Goal: Task Accomplishment & Management: Manage account settings

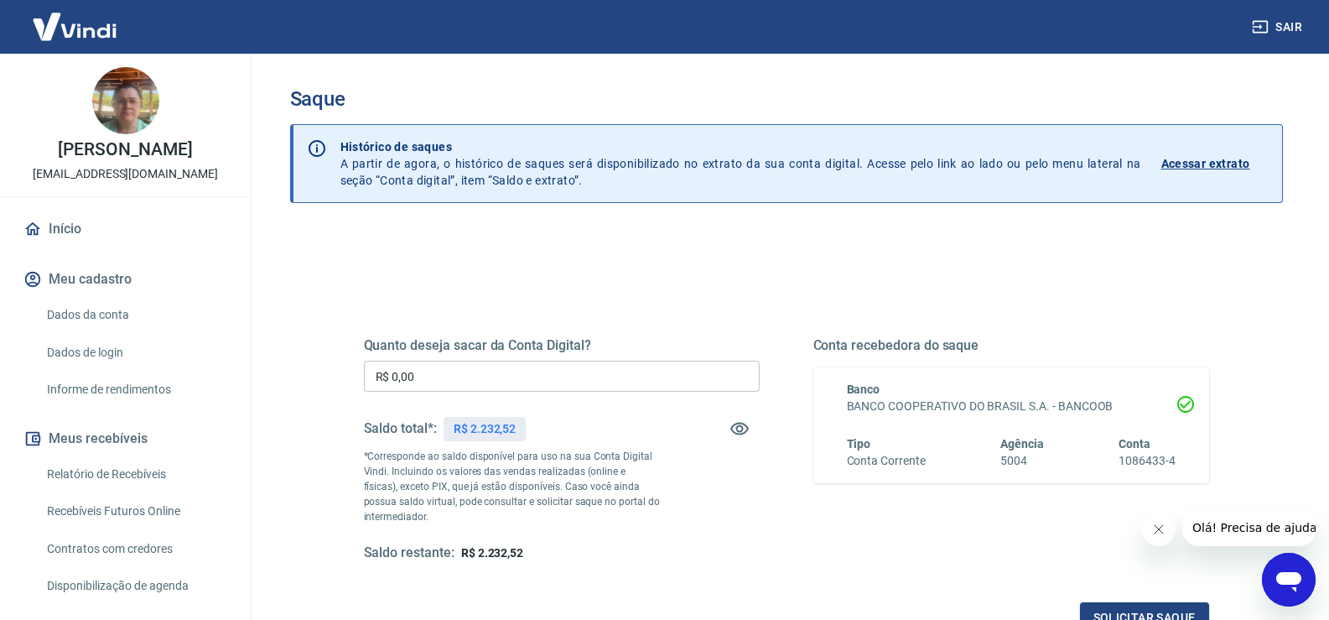
click at [459, 385] on input "R$ 0,00" at bounding box center [562, 376] width 396 height 31
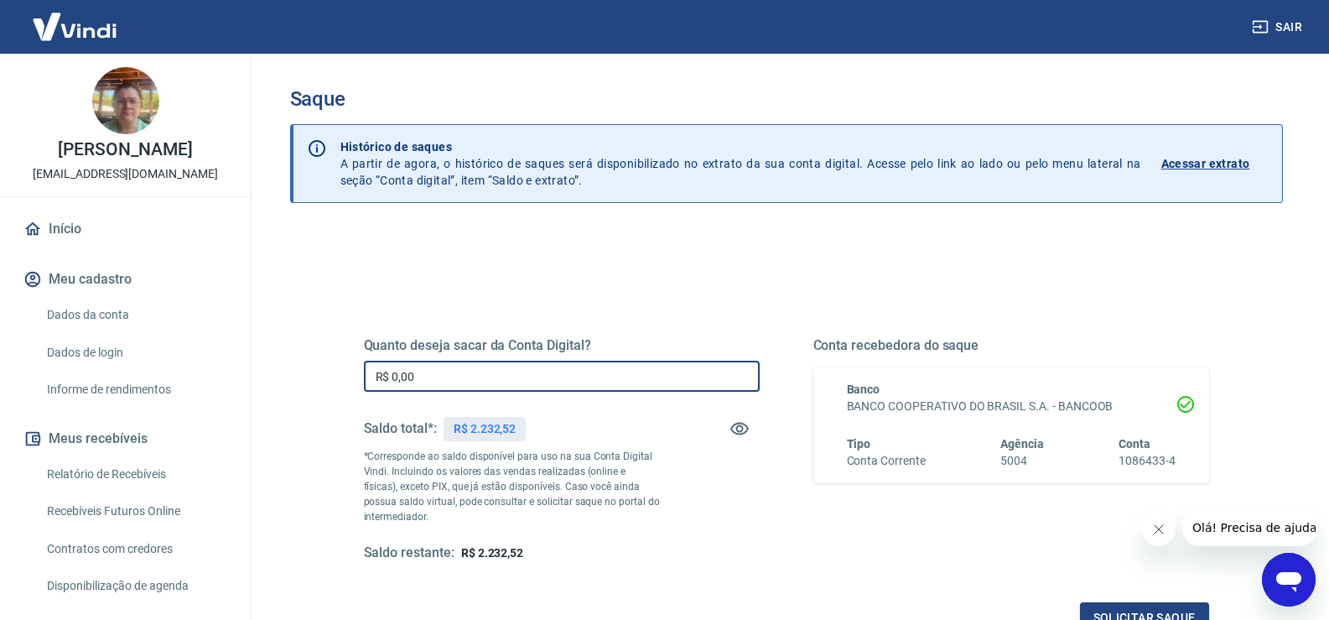
drag, startPoint x: 460, startPoint y: 382, endPoint x: 330, endPoint y: 376, distance: 131.0
click at [331, 376] on div "Quanto deseja sacar da Conta Digital? R$ 0,00 ​ Saldo total*: R$ 2.232,52 *Corr…" at bounding box center [787, 458] width 926 height 390
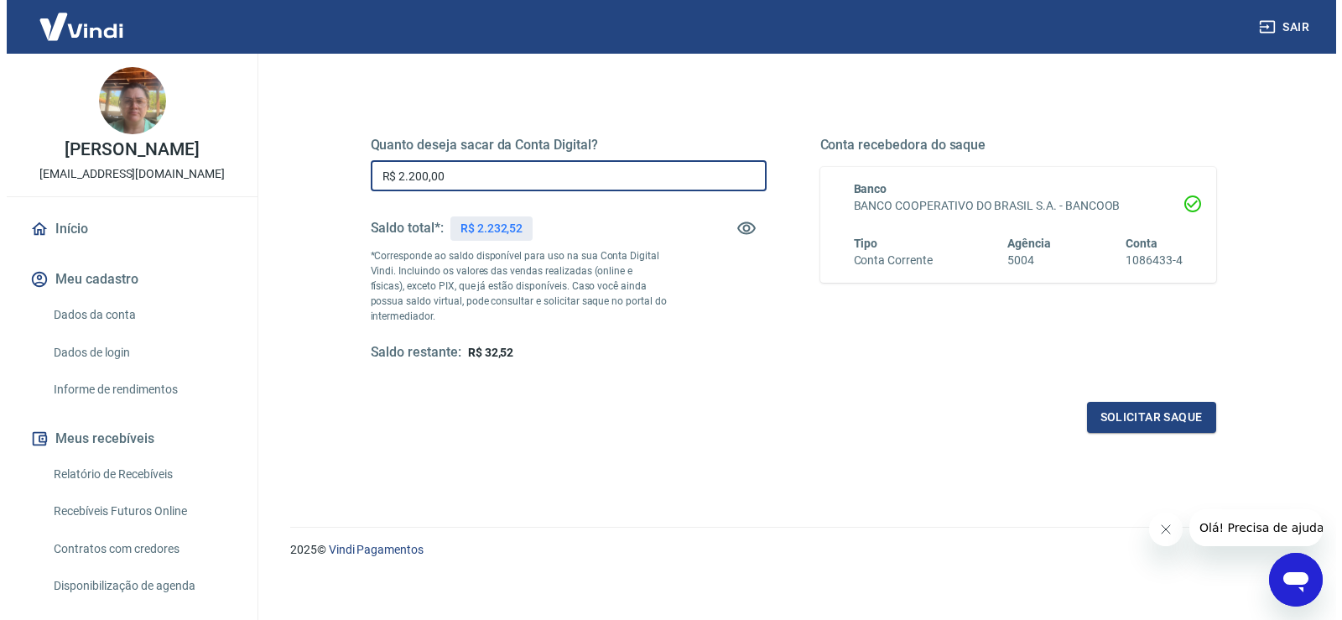
scroll to position [210, 0]
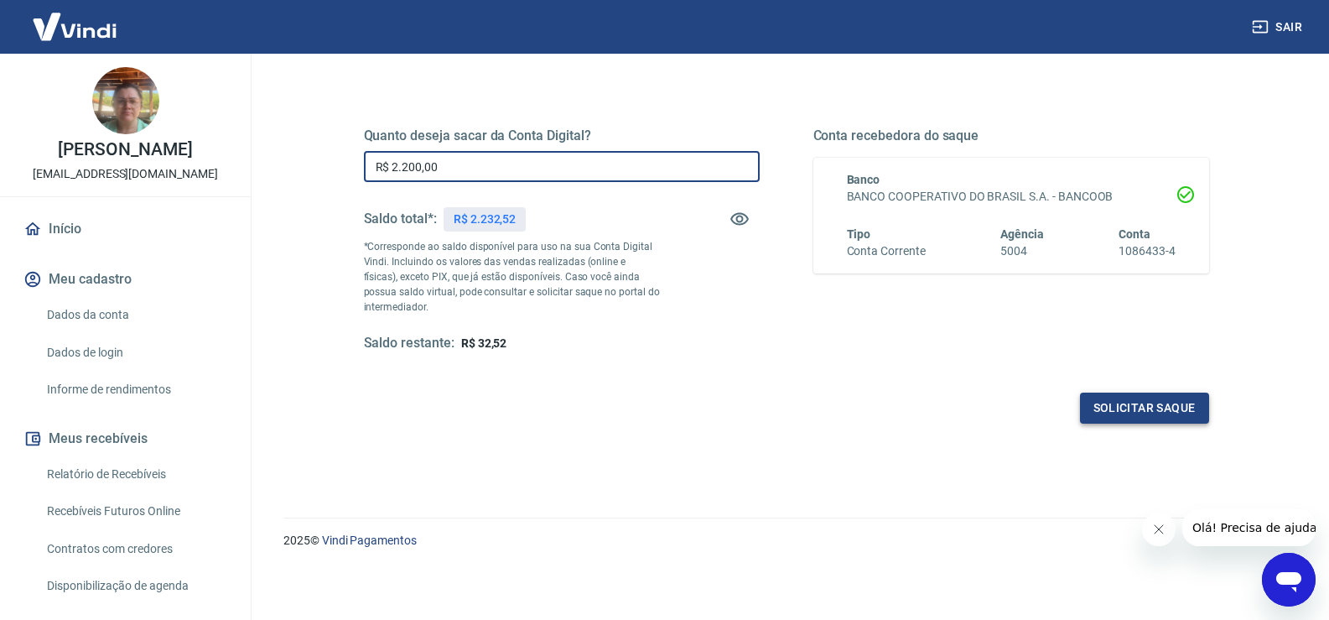
type input "R$ 2.200,00"
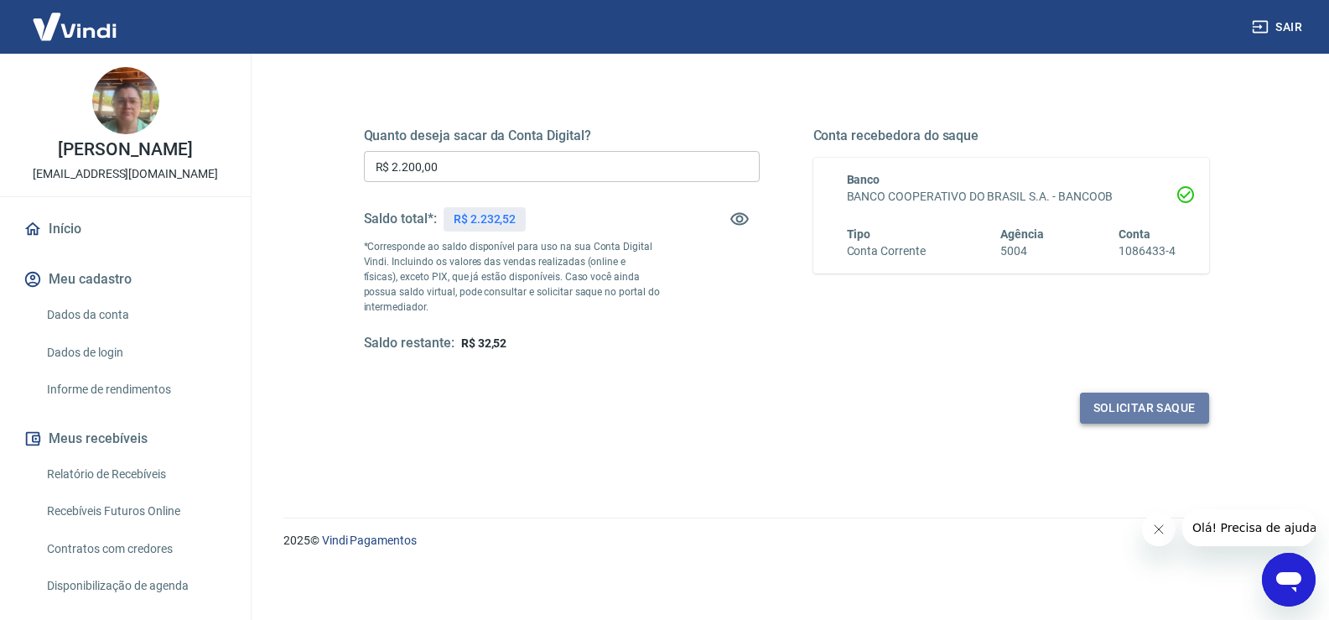
click at [1101, 401] on button "Solicitar saque" at bounding box center [1144, 408] width 129 height 31
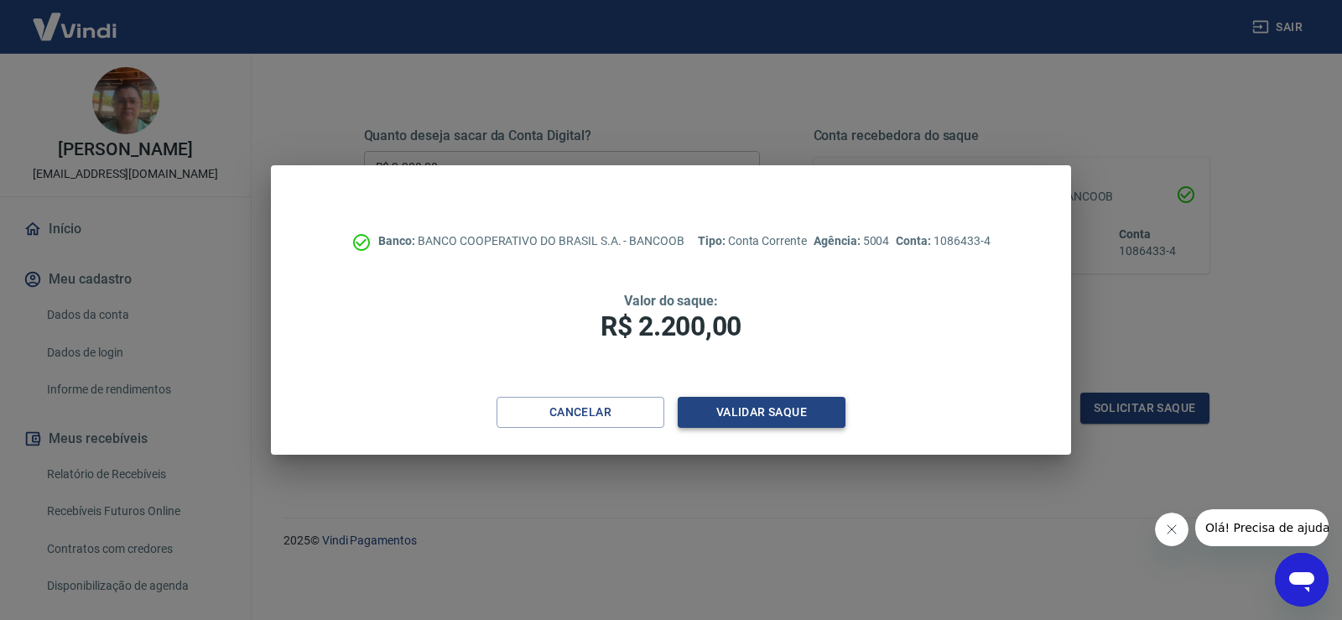
click at [757, 419] on button "Validar saque" at bounding box center [762, 412] width 168 height 31
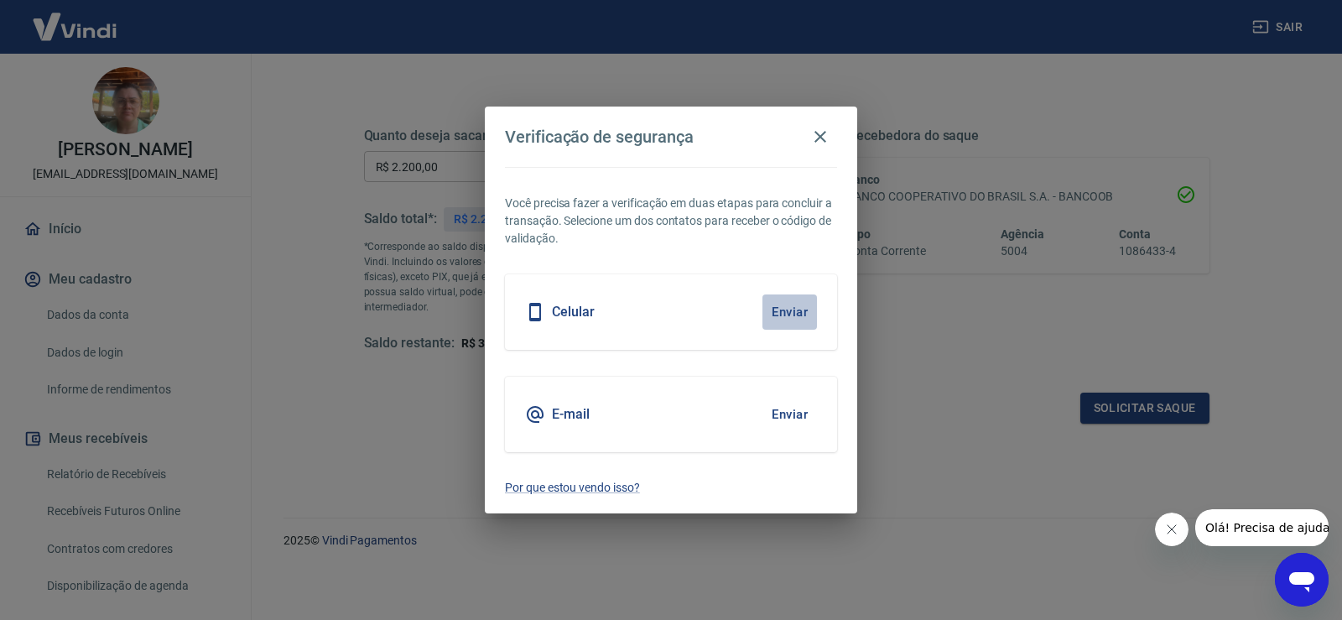
drag, startPoint x: 789, startPoint y: 310, endPoint x: 752, endPoint y: 297, distance: 39.3
click at [788, 310] on button "Enviar" at bounding box center [789, 311] width 55 height 35
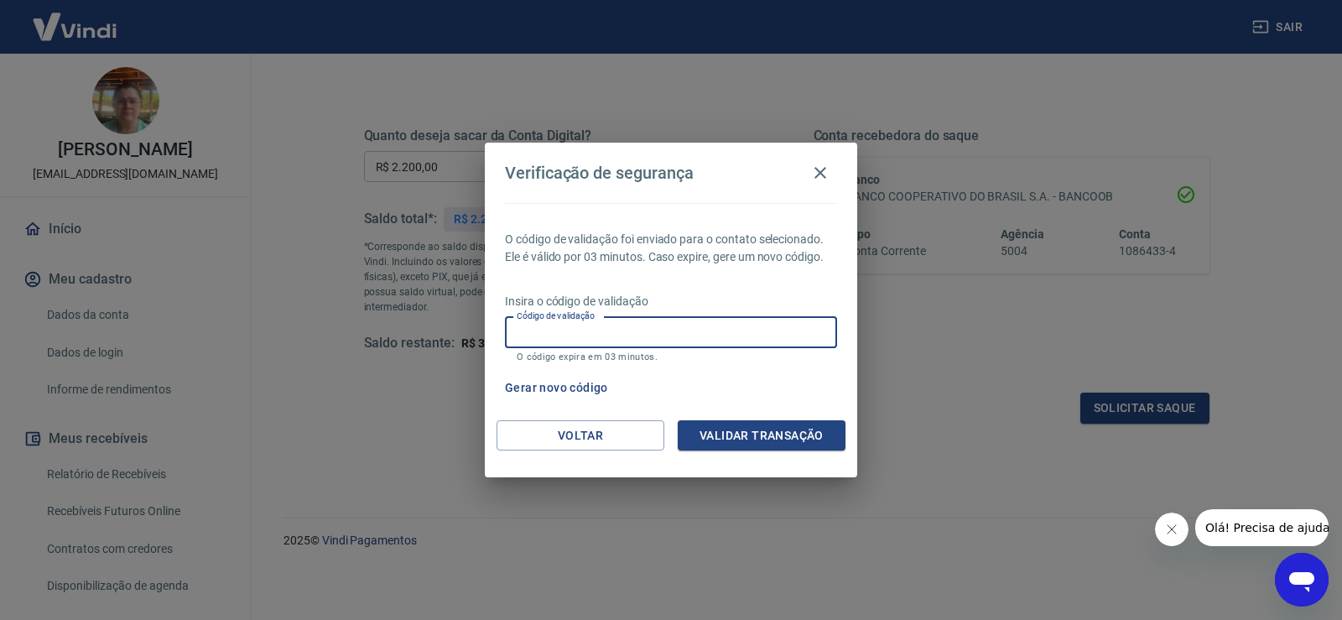
click at [585, 332] on input "Código de validação" at bounding box center [671, 332] width 332 height 31
click at [585, 328] on input "Código de validação" at bounding box center [671, 332] width 332 height 31
click at [788, 382] on div "Gerar novo código" at bounding box center [667, 387] width 339 height 31
click at [625, 328] on input "Código de validação" at bounding box center [671, 332] width 332 height 31
click at [783, 386] on div "Gerar novo código" at bounding box center [667, 387] width 339 height 31
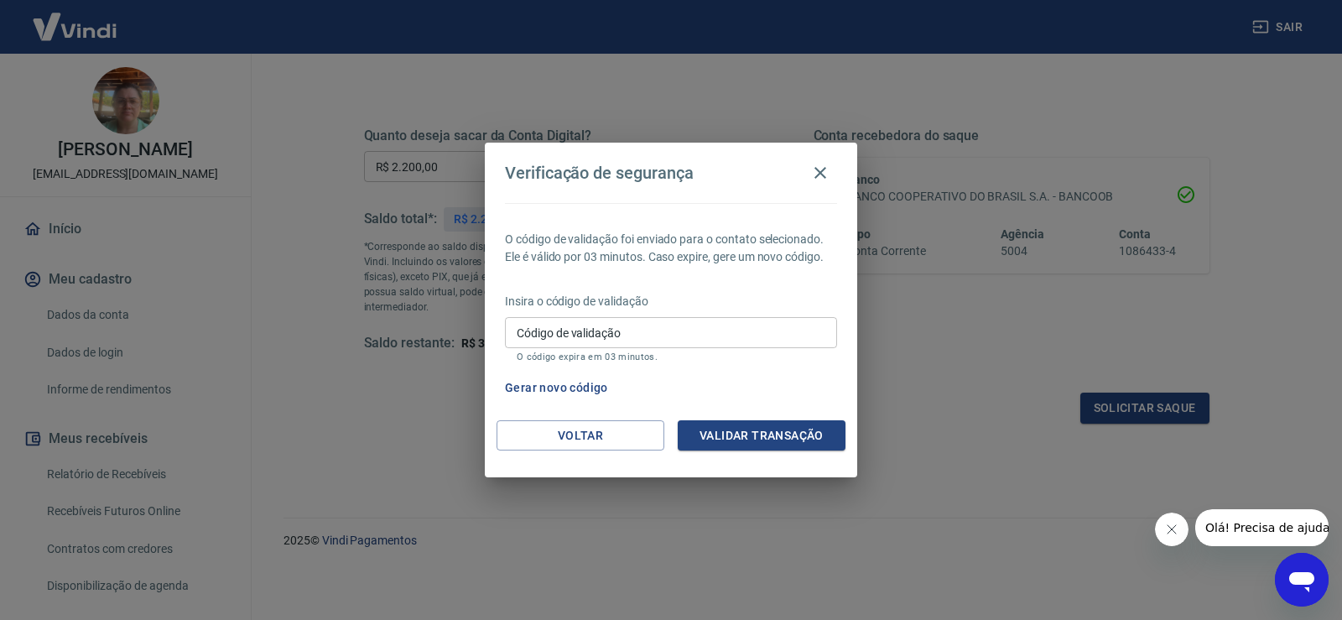
click at [682, 336] on input "Código de validação" at bounding box center [671, 332] width 332 height 31
type input "894940"
click at [726, 433] on button "Validar transação" at bounding box center [762, 435] width 168 height 31
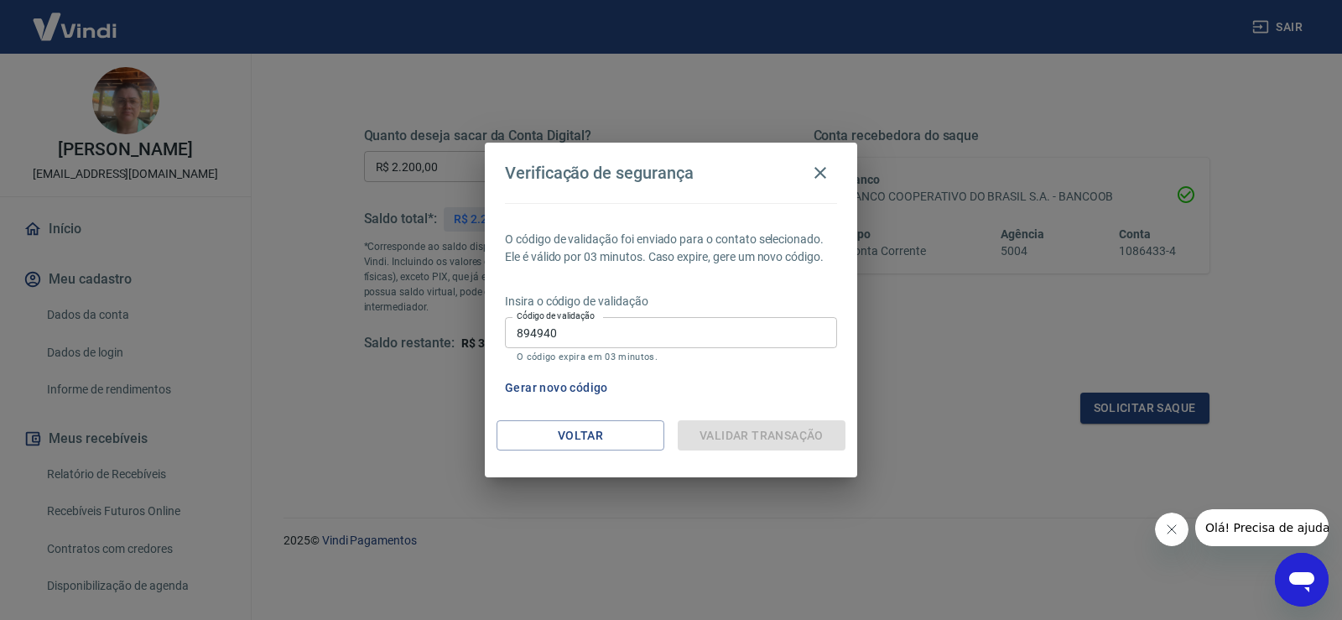
drag, startPoint x: 744, startPoint y: 441, endPoint x: 747, endPoint y: 452, distance: 11.4
click at [747, 447] on div "Validar transação" at bounding box center [762, 435] width 168 height 31
click at [762, 494] on div "Verificação de segurança O código de validação foi enviado para o contato selec…" at bounding box center [671, 310] width 1342 height 620
drag, startPoint x: 769, startPoint y: 445, endPoint x: 929, endPoint y: 467, distance: 161.8
click at [772, 444] on div "Validar transação" at bounding box center [762, 435] width 168 height 31
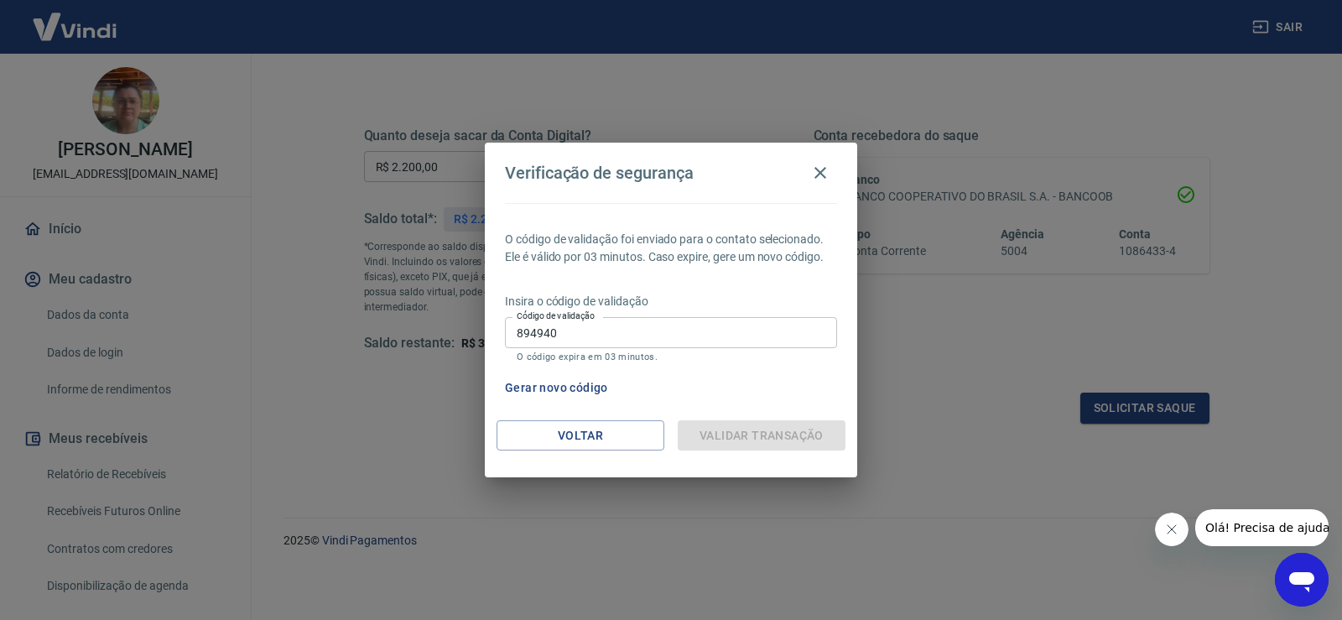
drag, startPoint x: 1183, startPoint y: 521, endPoint x: 1173, endPoint y: 529, distance: 13.1
click at [1179, 523] on button "Fechar mensagem da empresa" at bounding box center [1171, 529] width 34 height 34
drag, startPoint x: 18, startPoint y: 17, endPoint x: 1096, endPoint y: 513, distance: 1186.7
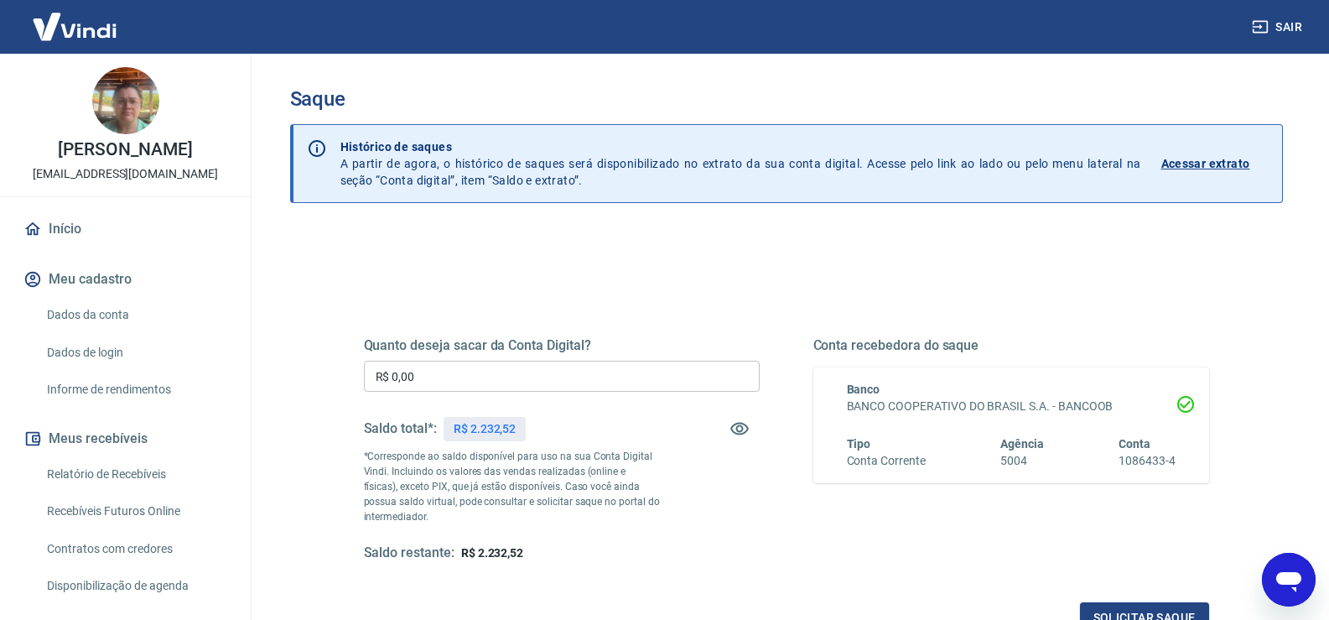
click at [612, 376] on input "R$ 0,00" at bounding box center [562, 376] width 396 height 31
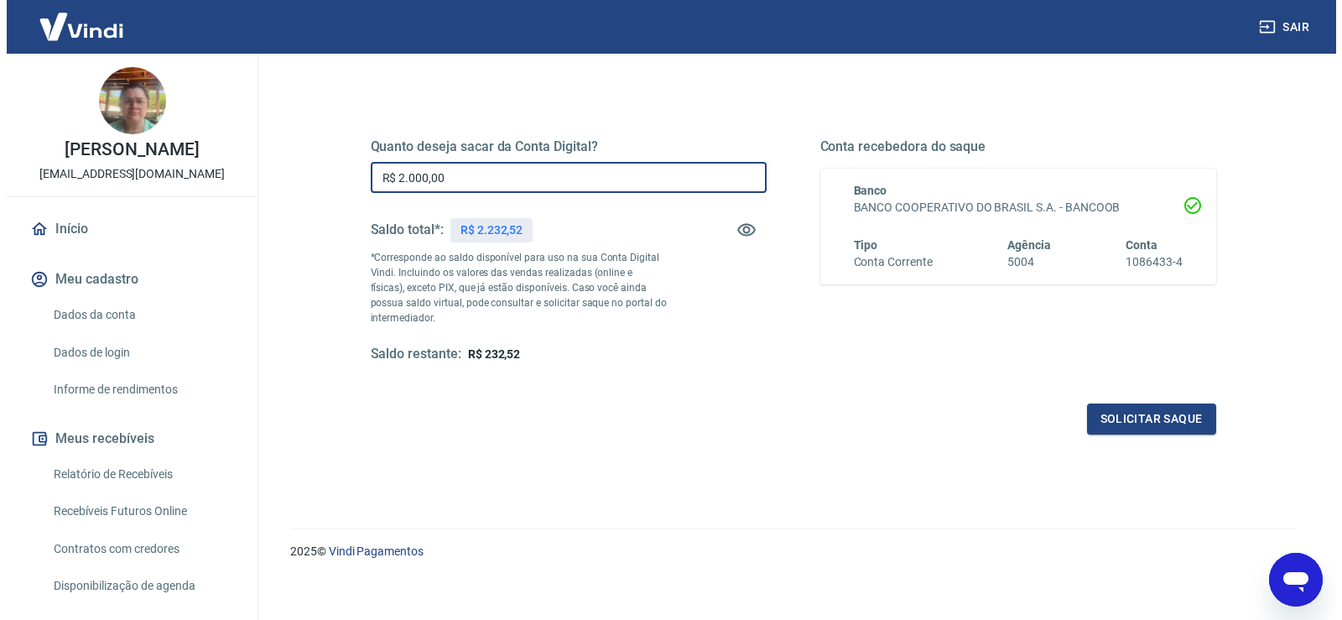
scroll to position [210, 0]
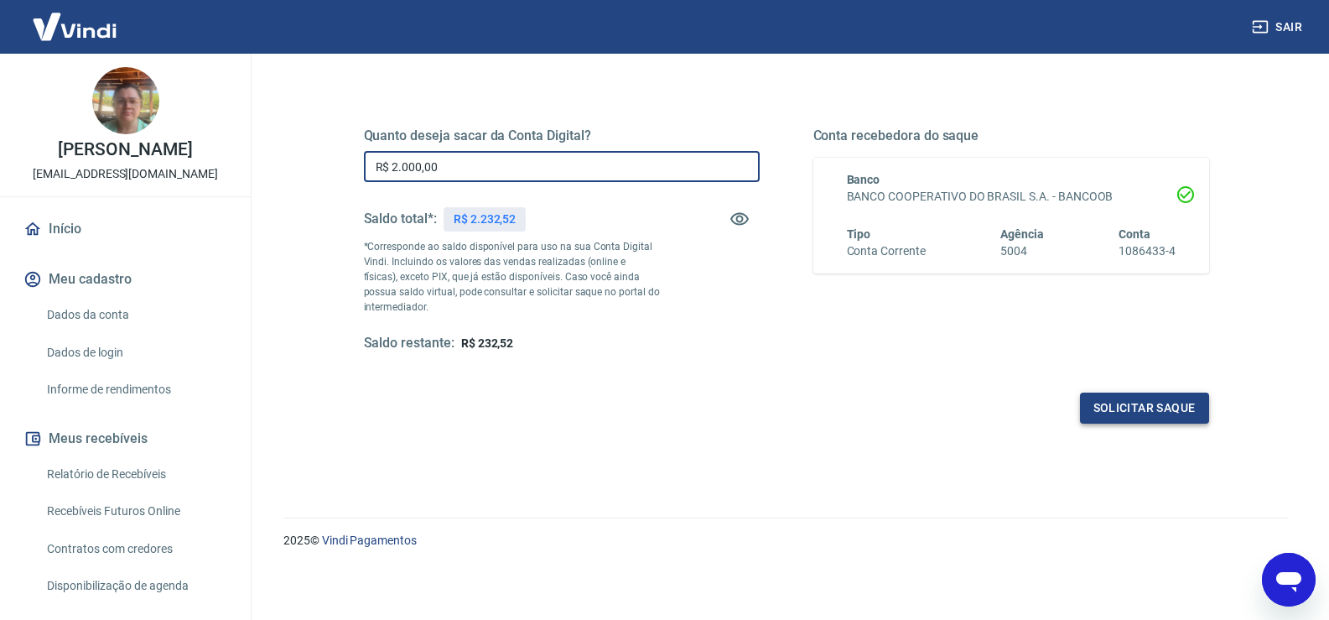
type input "R$ 2.000,00"
click at [1132, 413] on button "Solicitar saque" at bounding box center [1144, 408] width 129 height 31
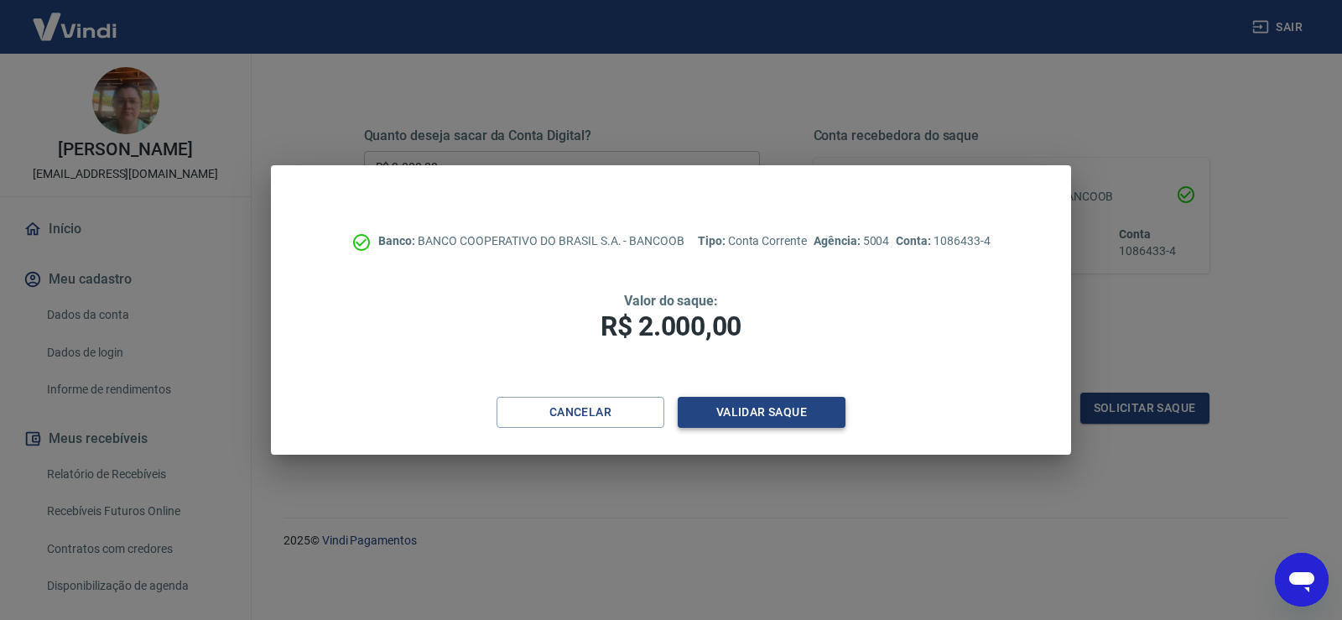
click at [755, 408] on button "Validar saque" at bounding box center [762, 412] width 168 height 31
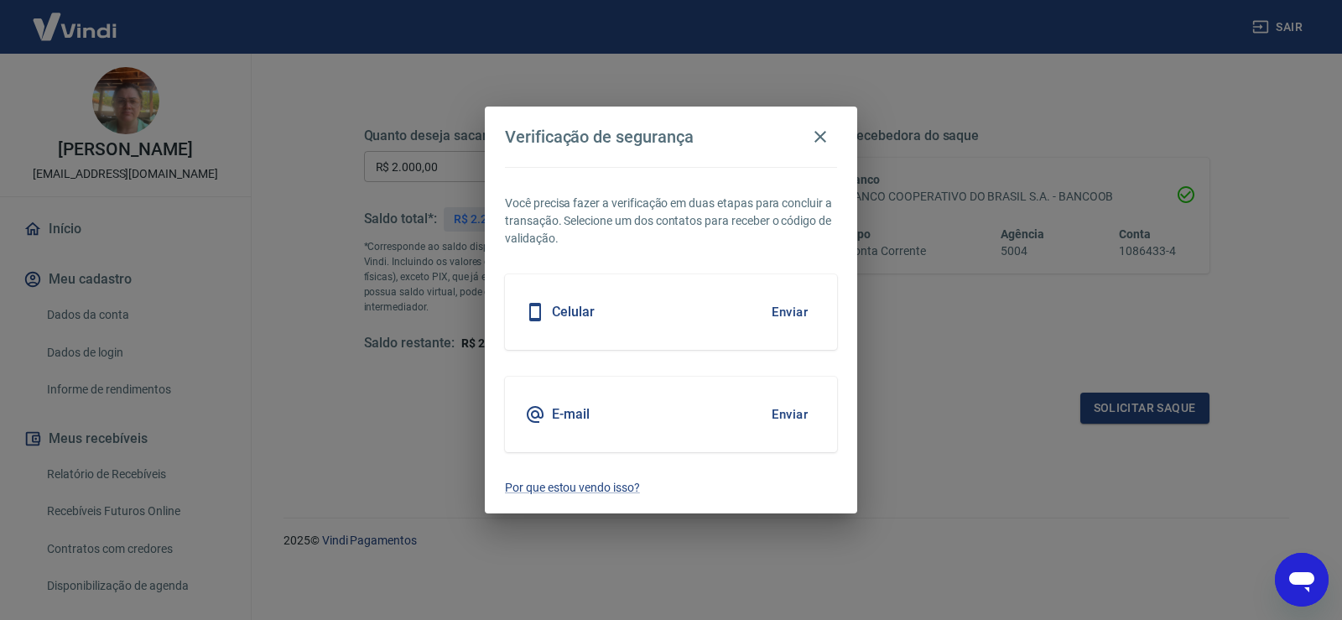
click at [622, 312] on div "Celular Enviar" at bounding box center [671, 311] width 332 height 75
click at [775, 306] on button "Enviar" at bounding box center [789, 311] width 55 height 35
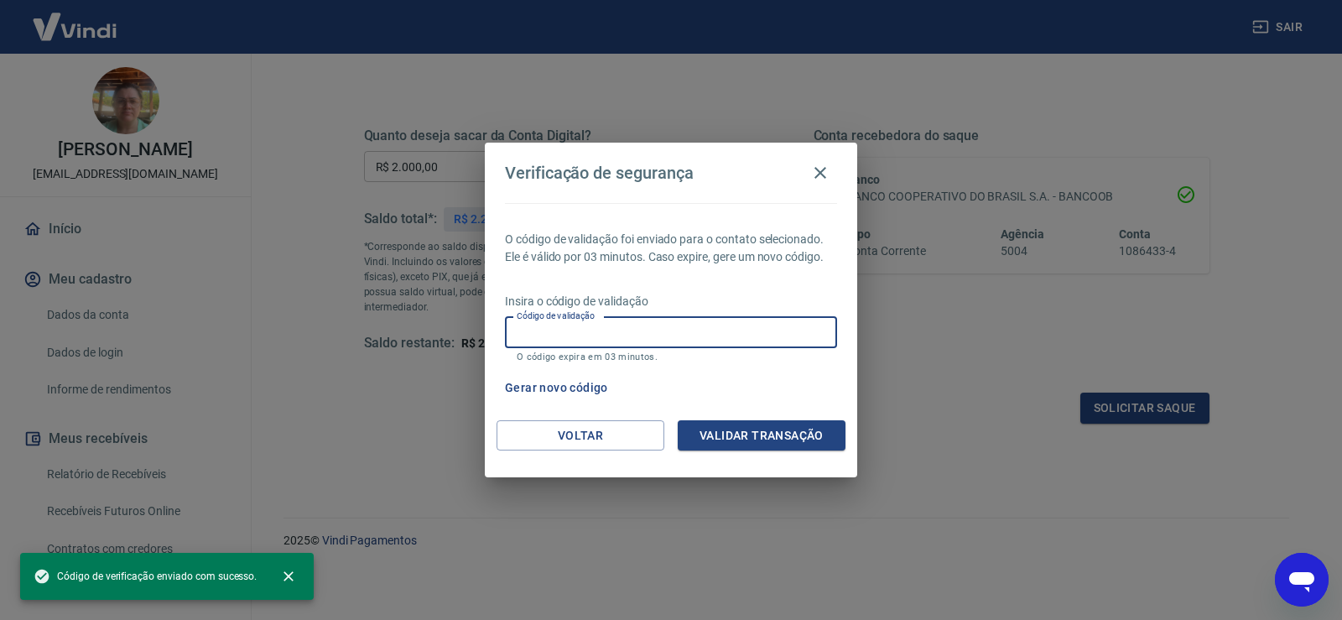
click at [676, 330] on input "Código de validação" at bounding box center [671, 332] width 332 height 31
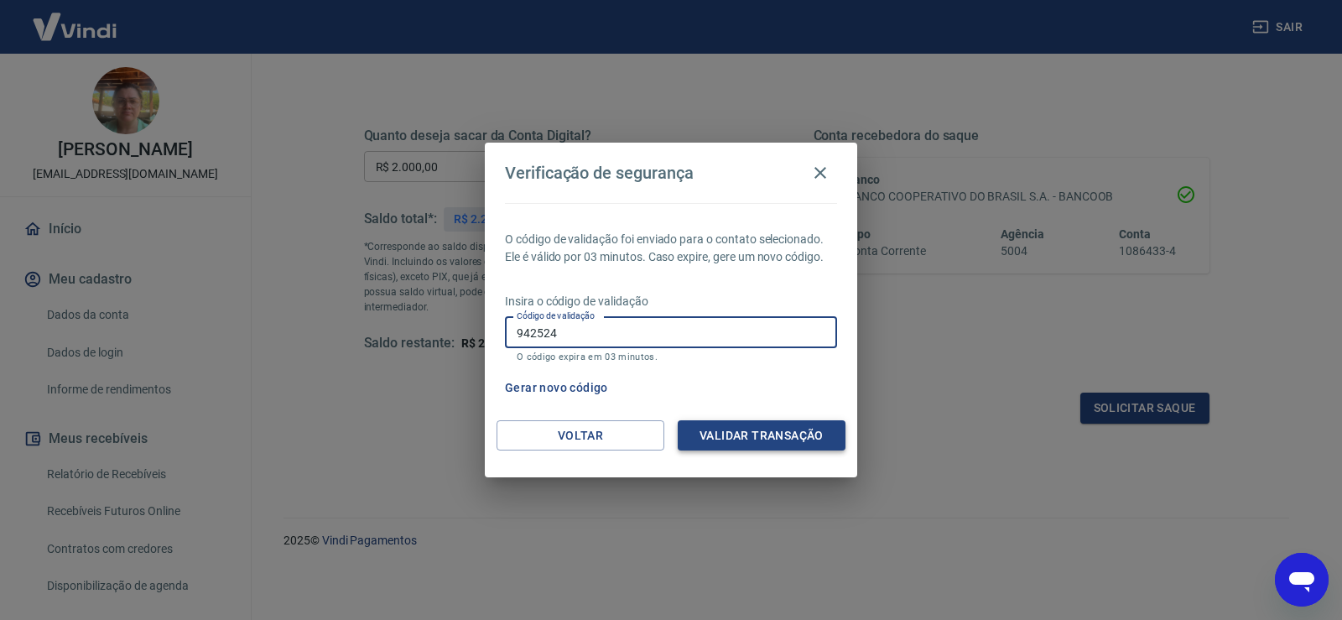
type input "942524"
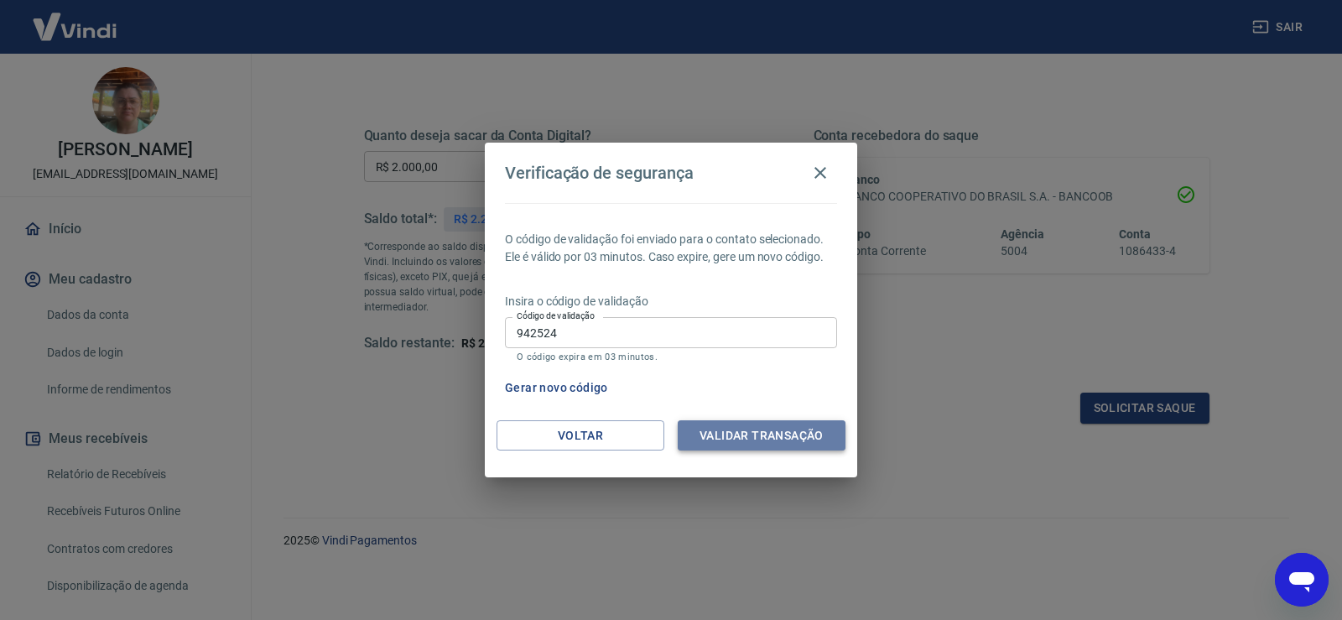
click at [737, 437] on button "Validar transação" at bounding box center [762, 435] width 168 height 31
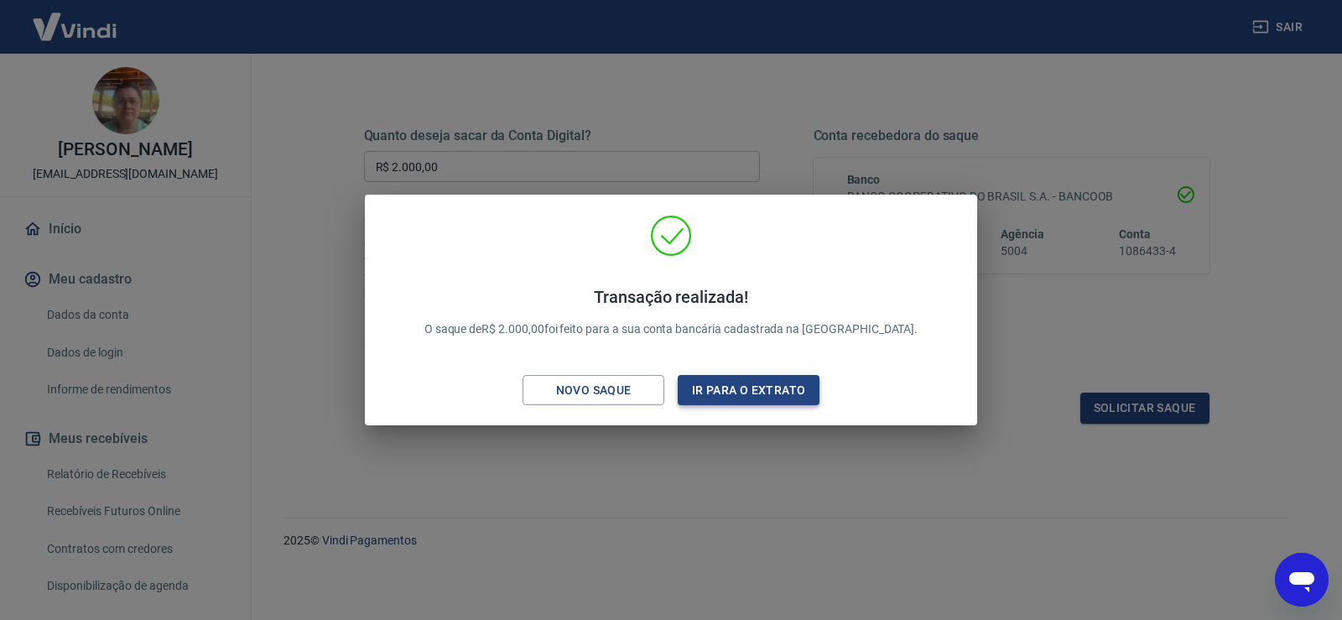
click at [762, 388] on button "Ir para o extrato" at bounding box center [749, 390] width 142 height 31
